Goal: Task Accomplishment & Management: Use online tool/utility

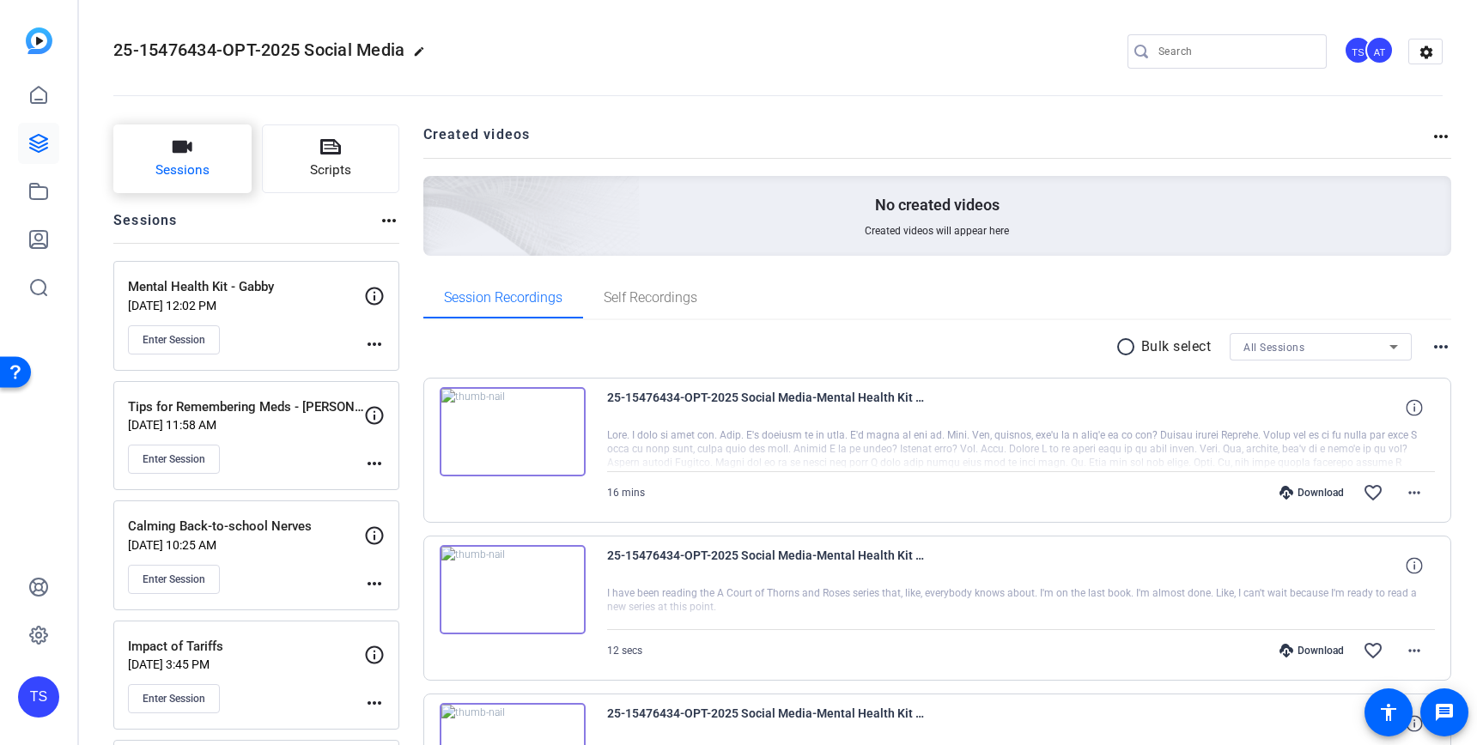
click at [190, 147] on icon "button" at bounding box center [183, 147] width 20 height 12
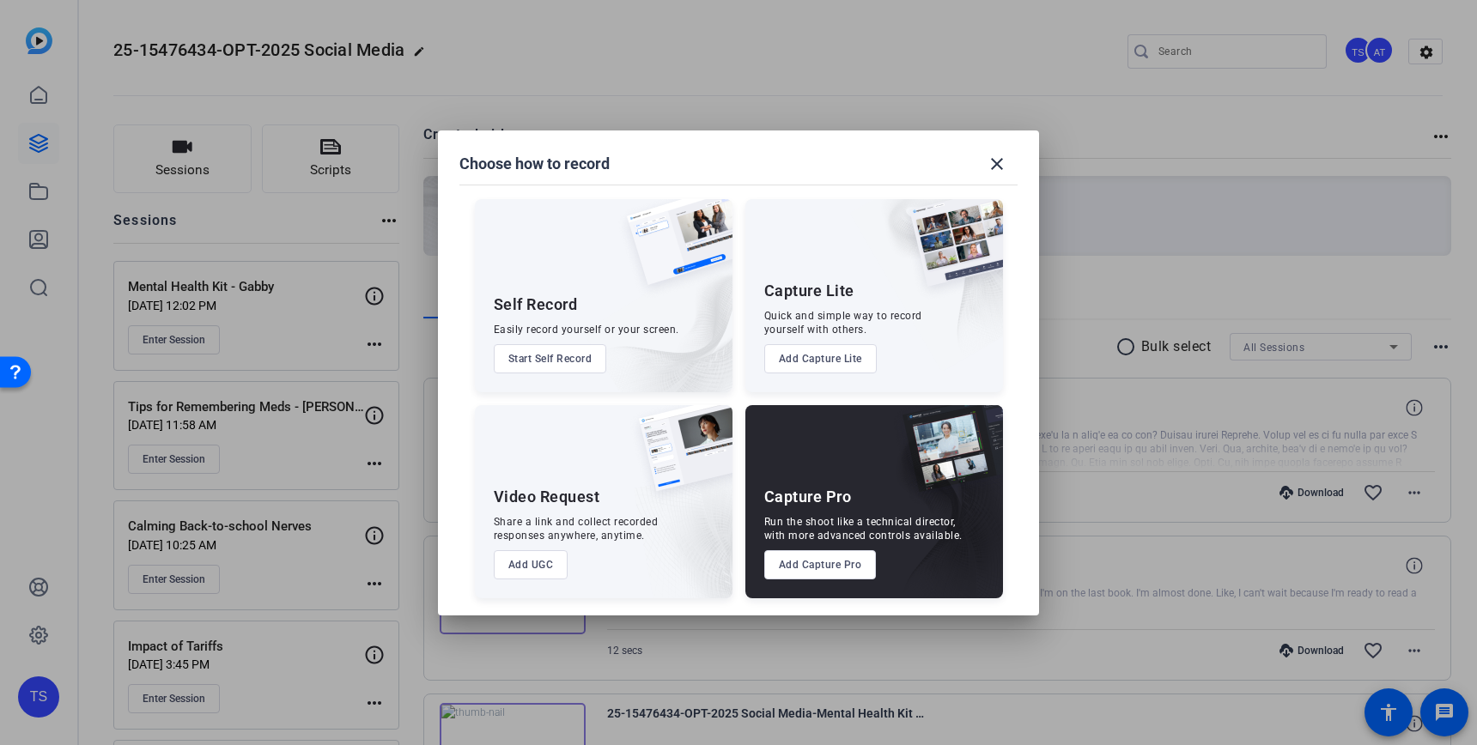
click at [817, 566] on button "Add Capture Pro" at bounding box center [820, 564] width 112 height 29
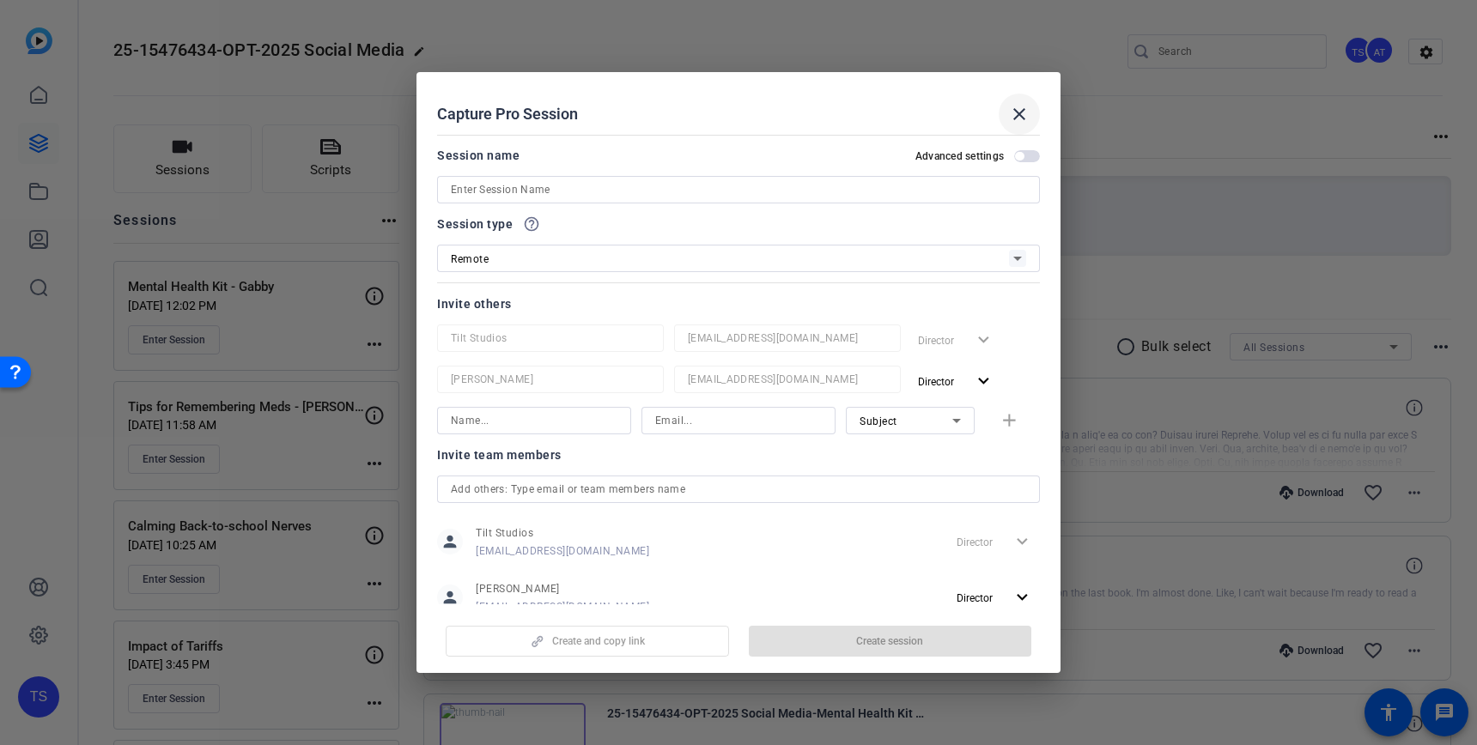
click at [1015, 111] on mat-icon "close" at bounding box center [1019, 114] width 21 height 21
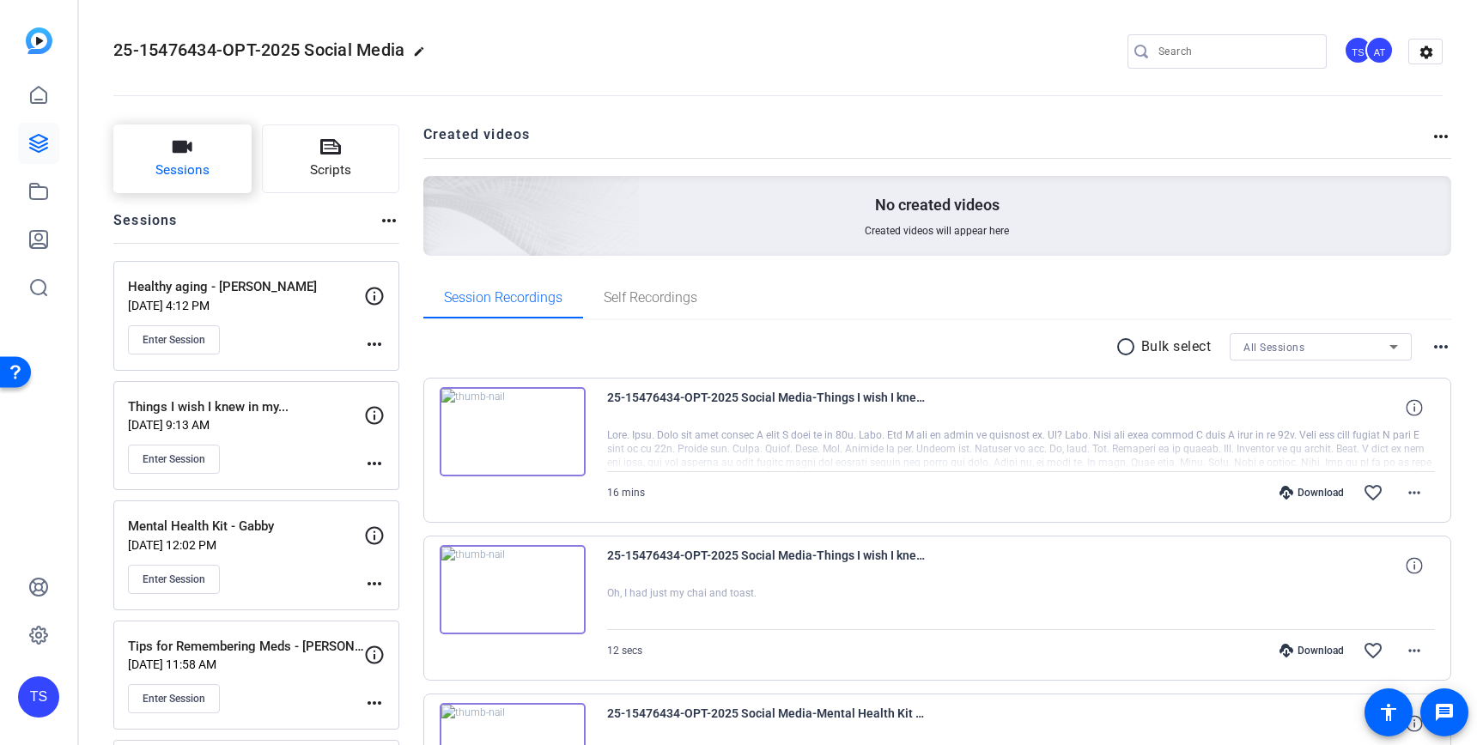
click at [166, 146] on button "Sessions" at bounding box center [182, 158] width 138 height 69
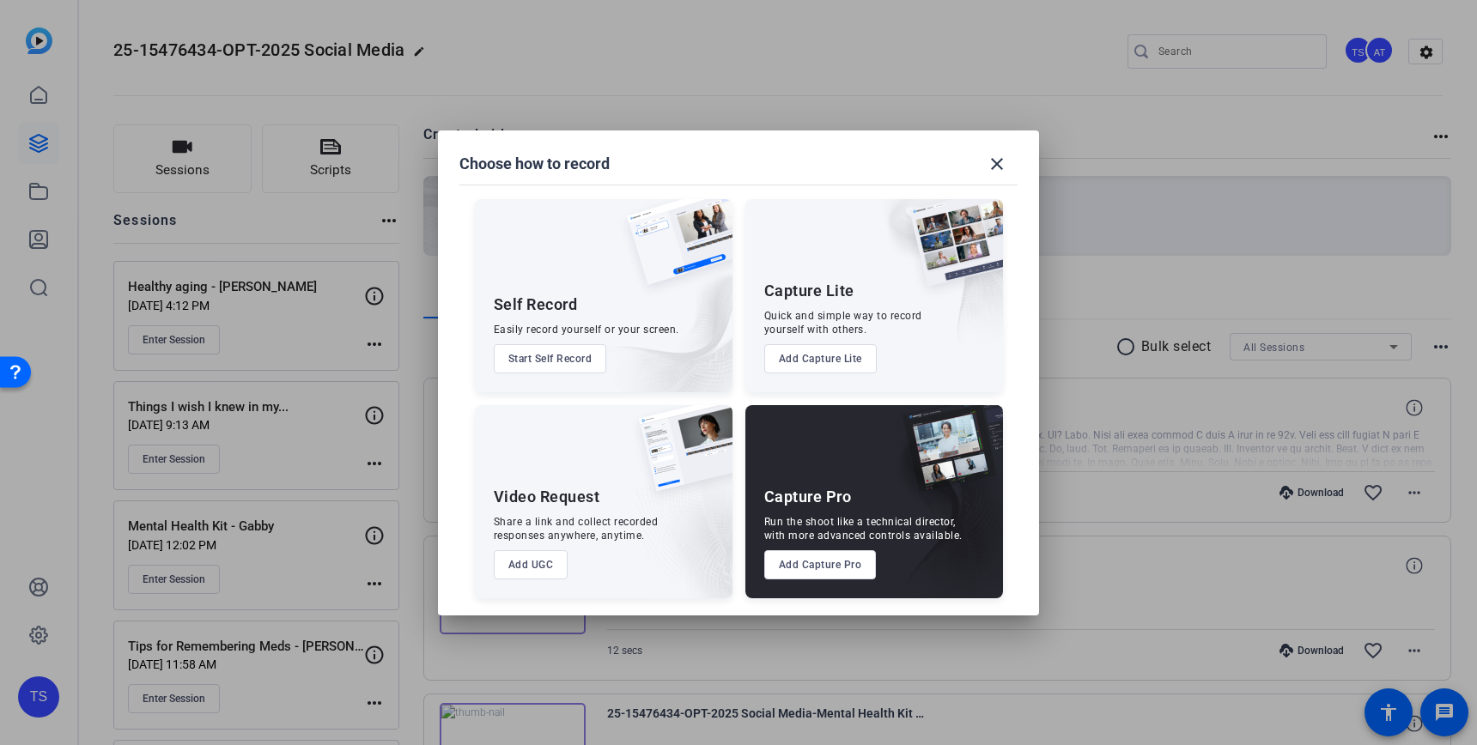
click at [823, 568] on button "Add Capture Pro" at bounding box center [820, 564] width 112 height 29
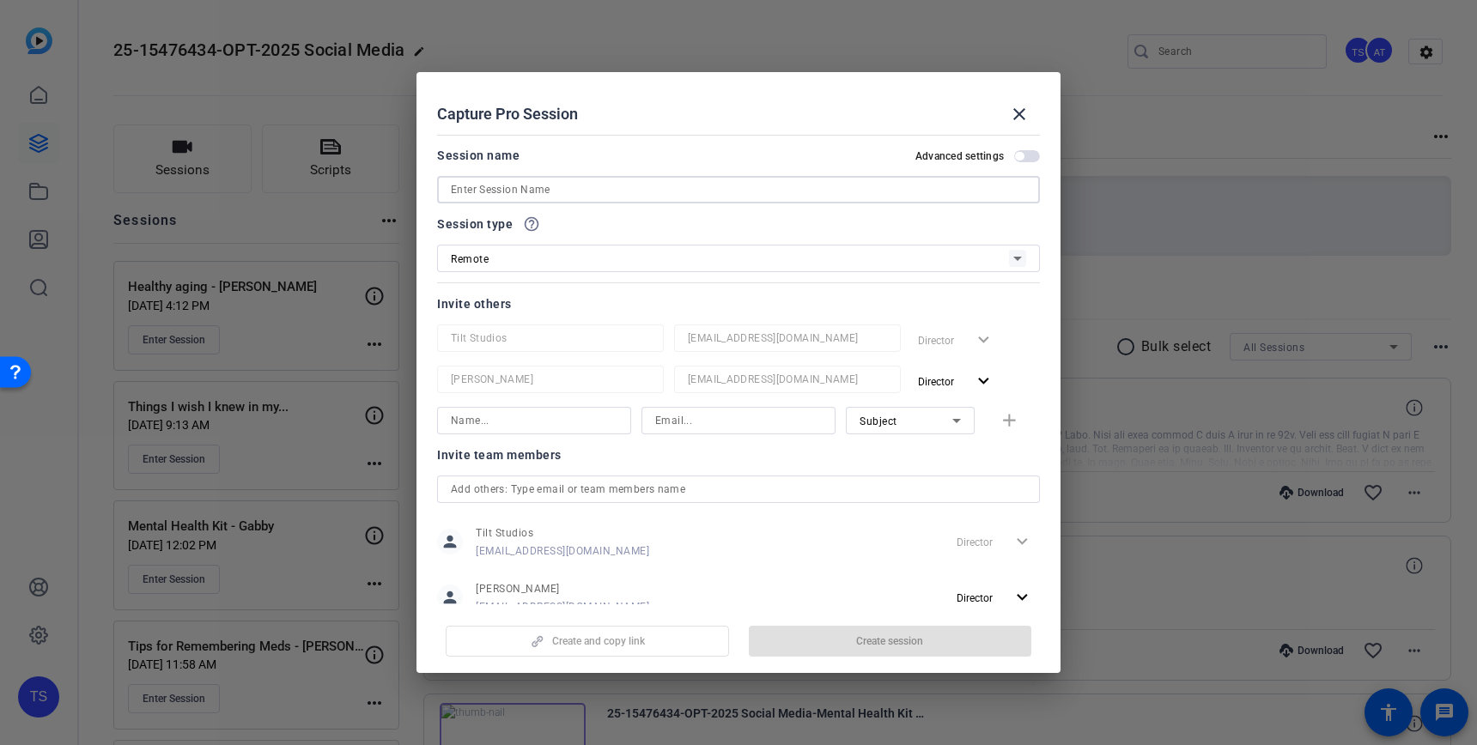
click at [513, 193] on input at bounding box center [738, 189] width 575 height 21
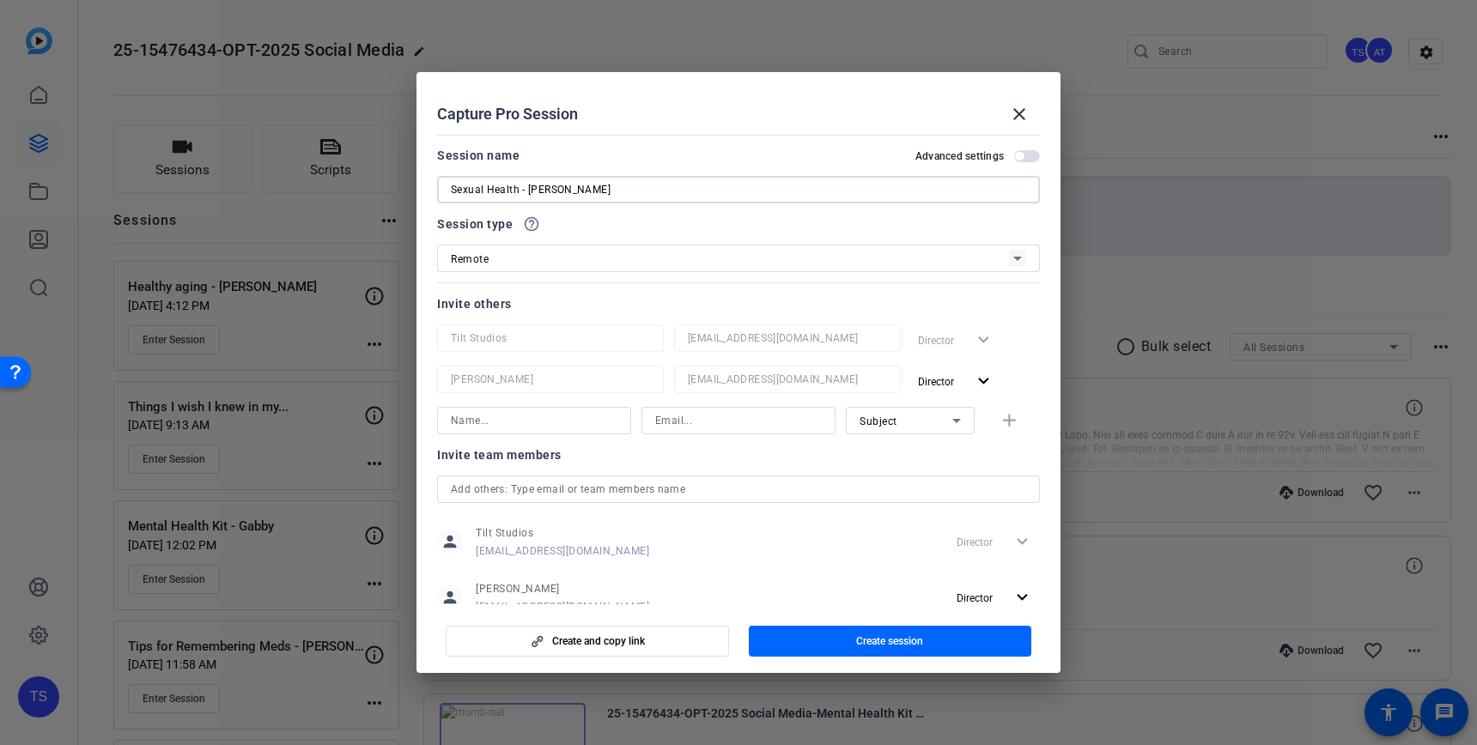
type input "Sexual Health - [PERSON_NAME]"
